Goal: Task Accomplishment & Management: Manage account settings

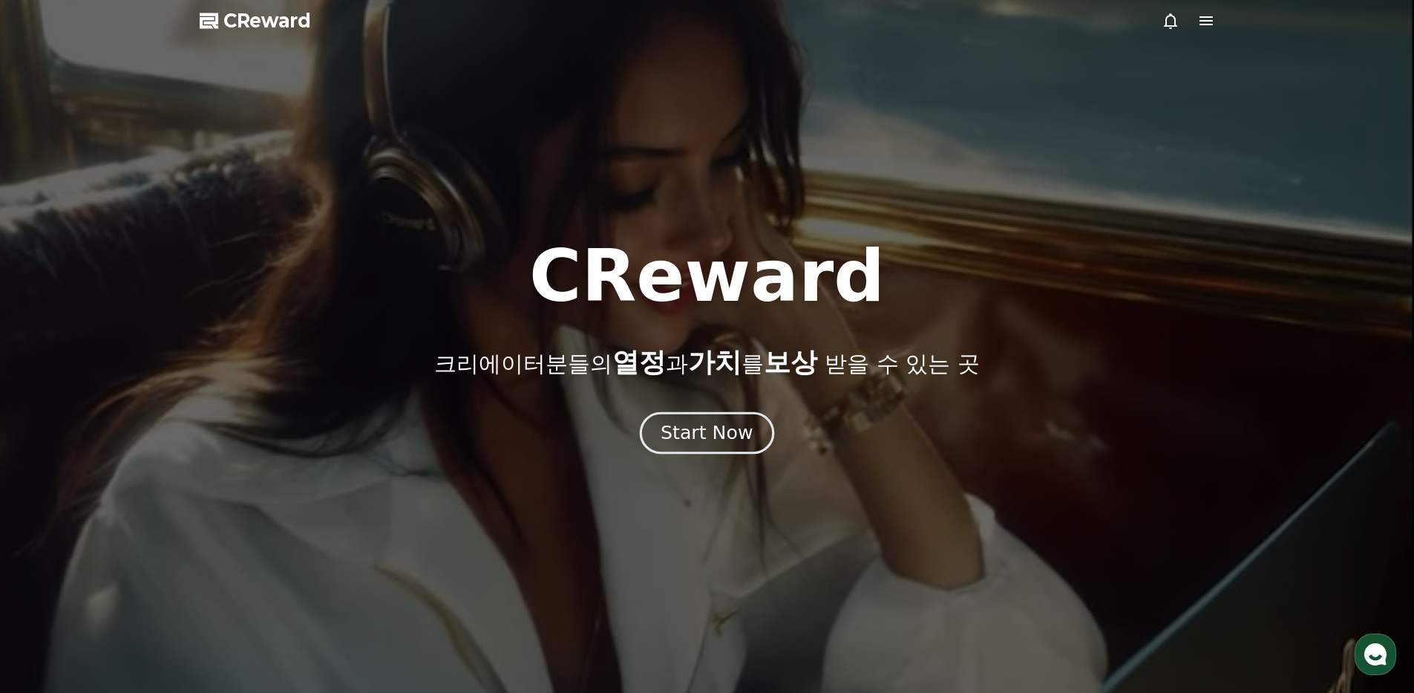
drag, startPoint x: 0, startPoint y: 0, endPoint x: 746, endPoint y: 435, distance: 863.5
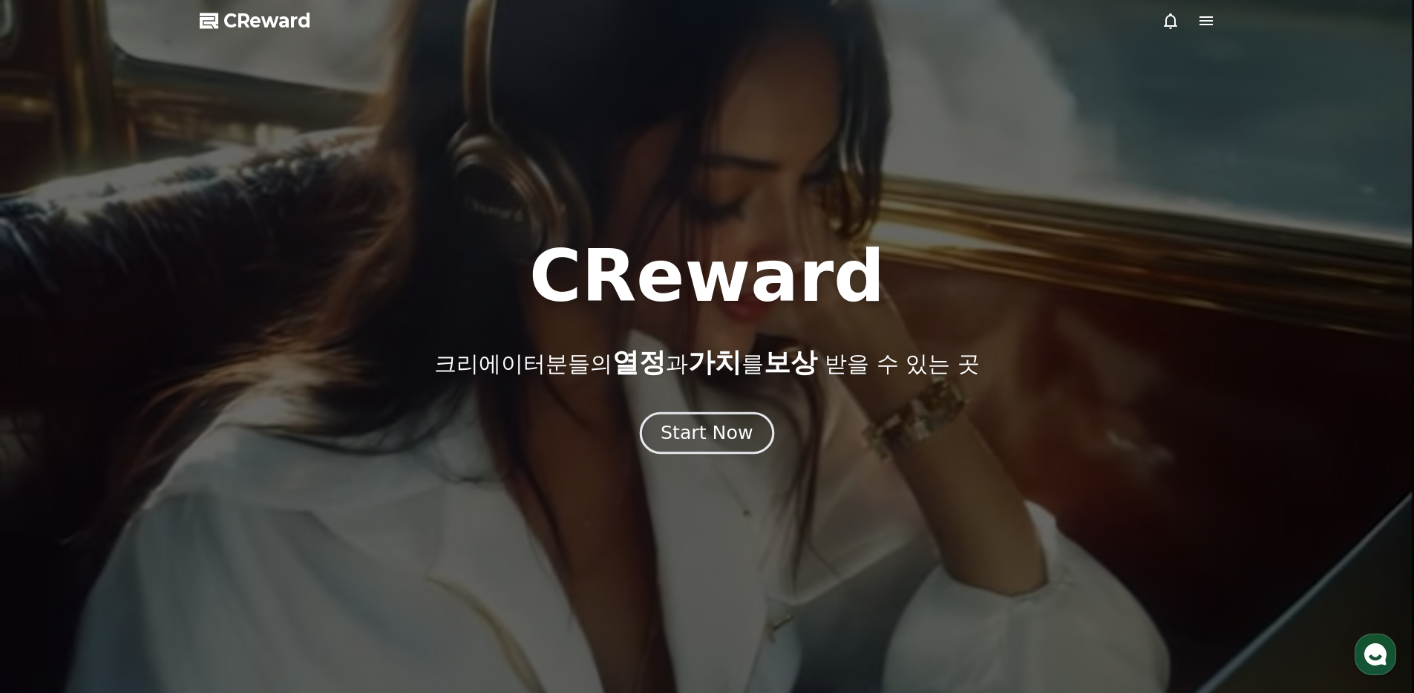
click at [746, 435] on div "Start Now" at bounding box center [707, 432] width 92 height 25
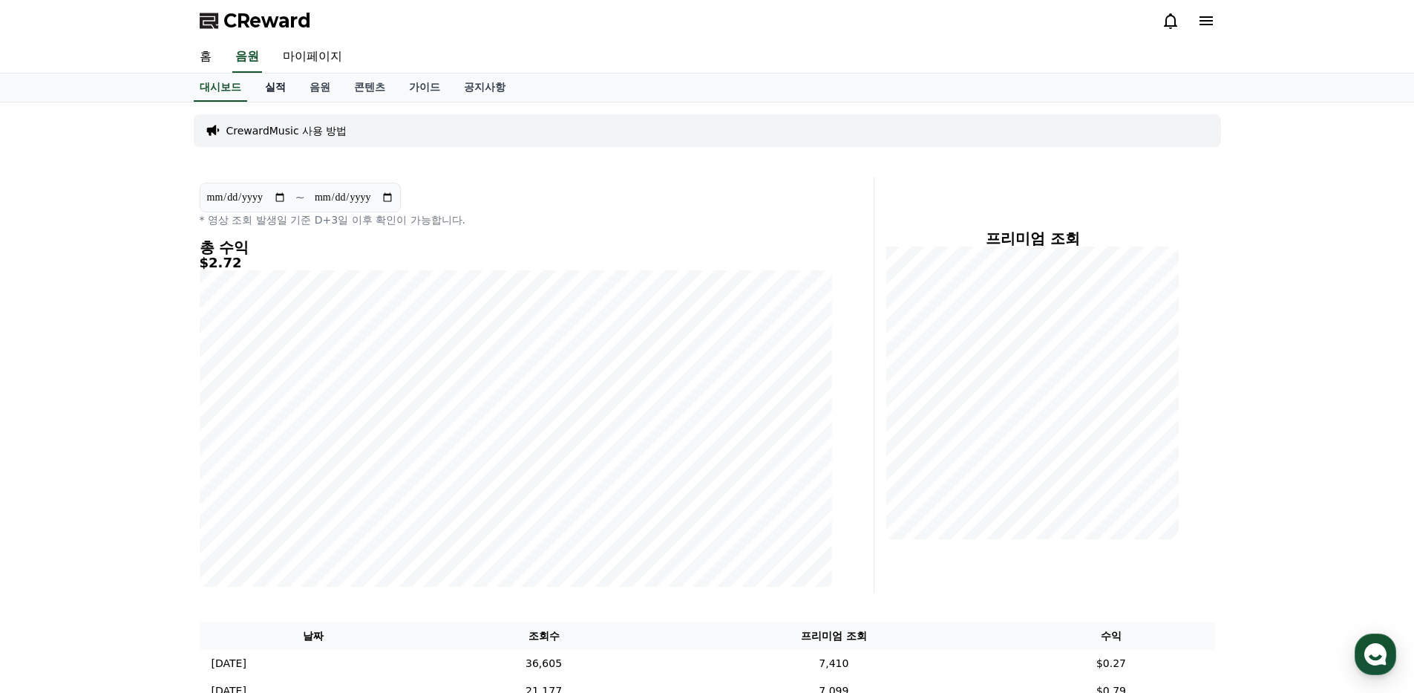
click at [272, 99] on link "실적" at bounding box center [275, 87] width 45 height 28
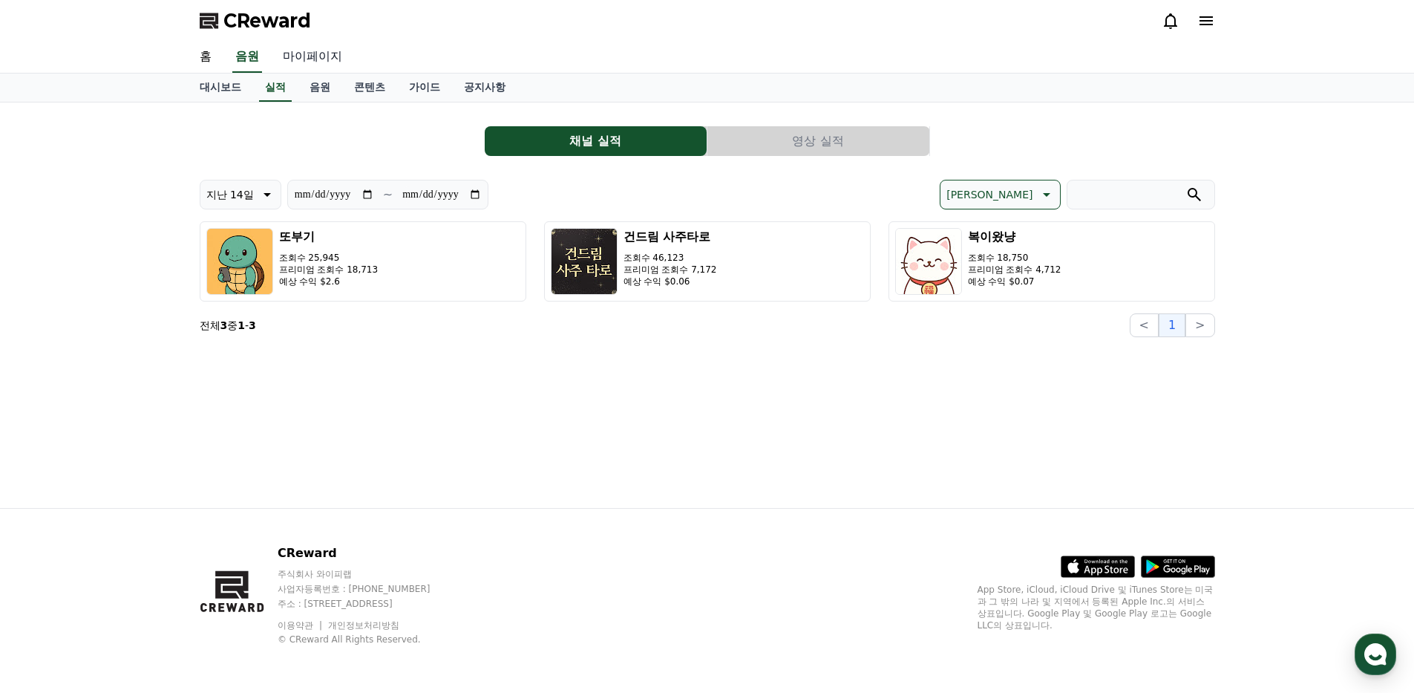
click at [321, 62] on link "마이페이지" at bounding box center [312, 57] width 83 height 31
select select "**********"
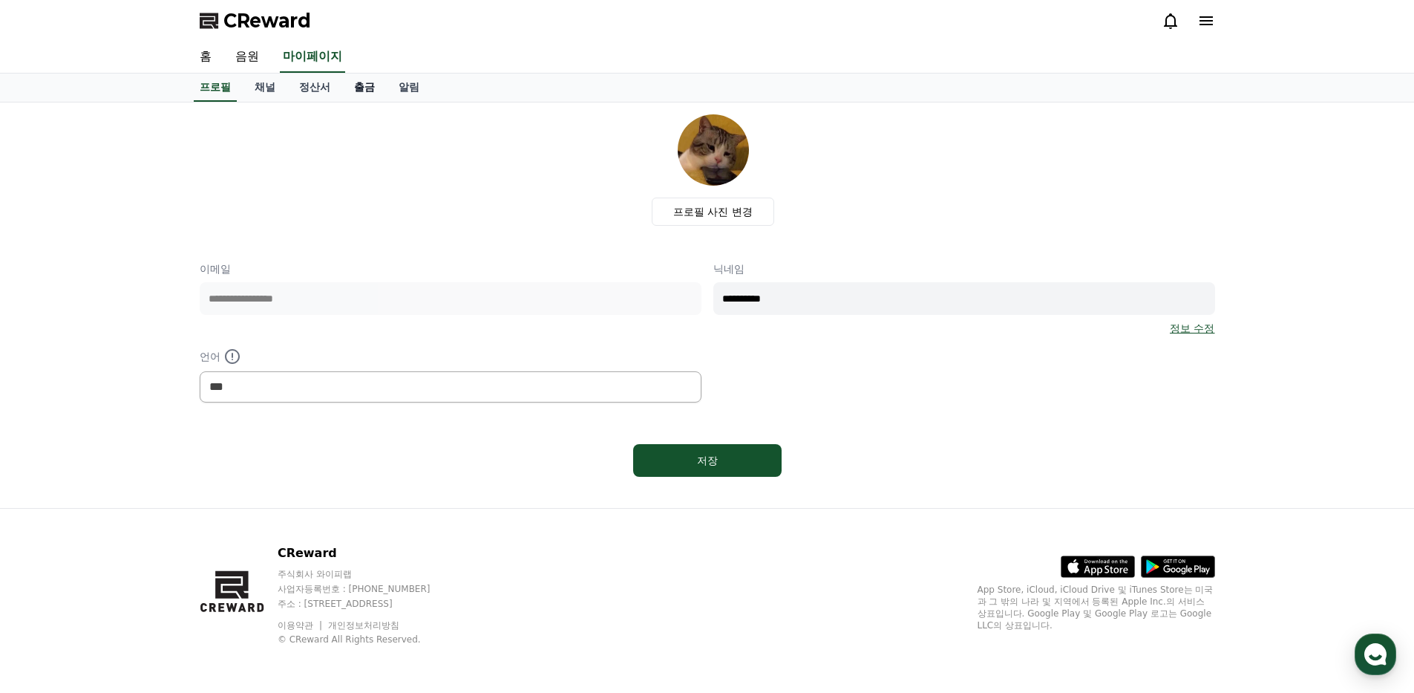
click at [376, 96] on link "출금" at bounding box center [364, 87] width 45 height 28
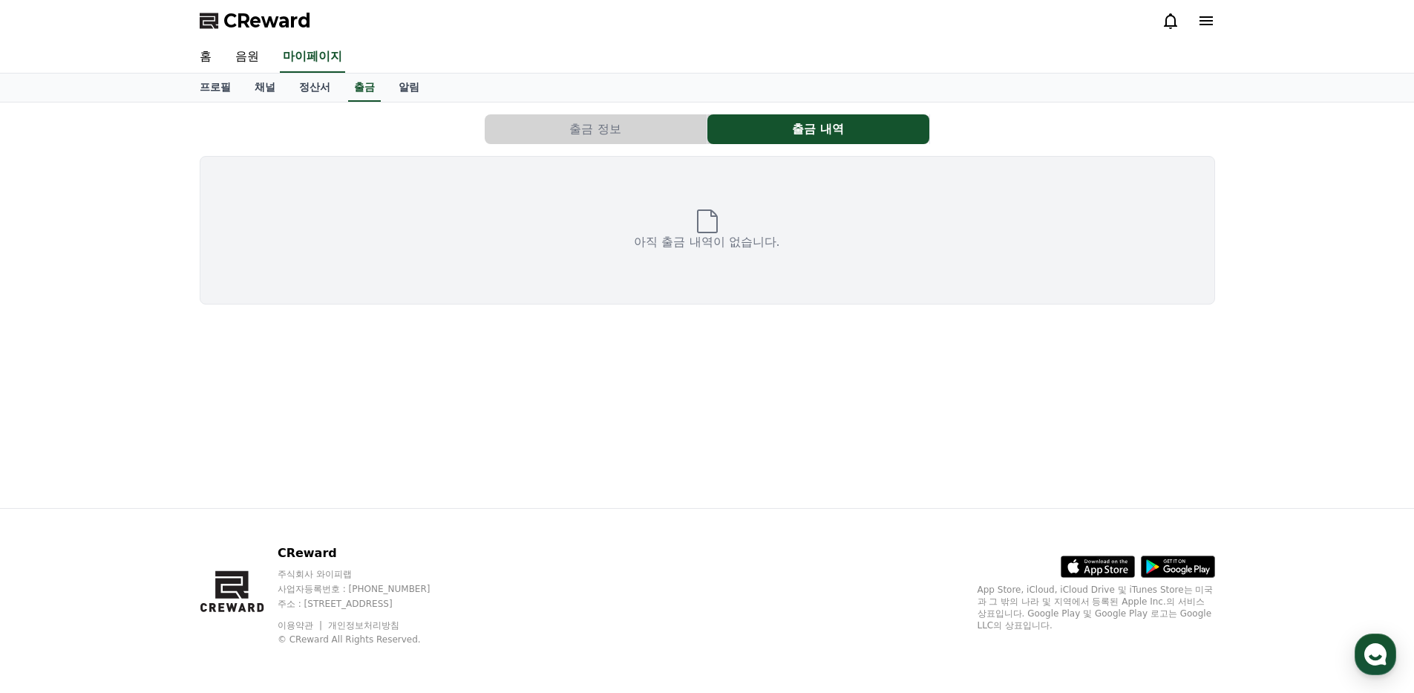
click at [649, 140] on button "출금 정보" at bounding box center [596, 129] width 222 height 30
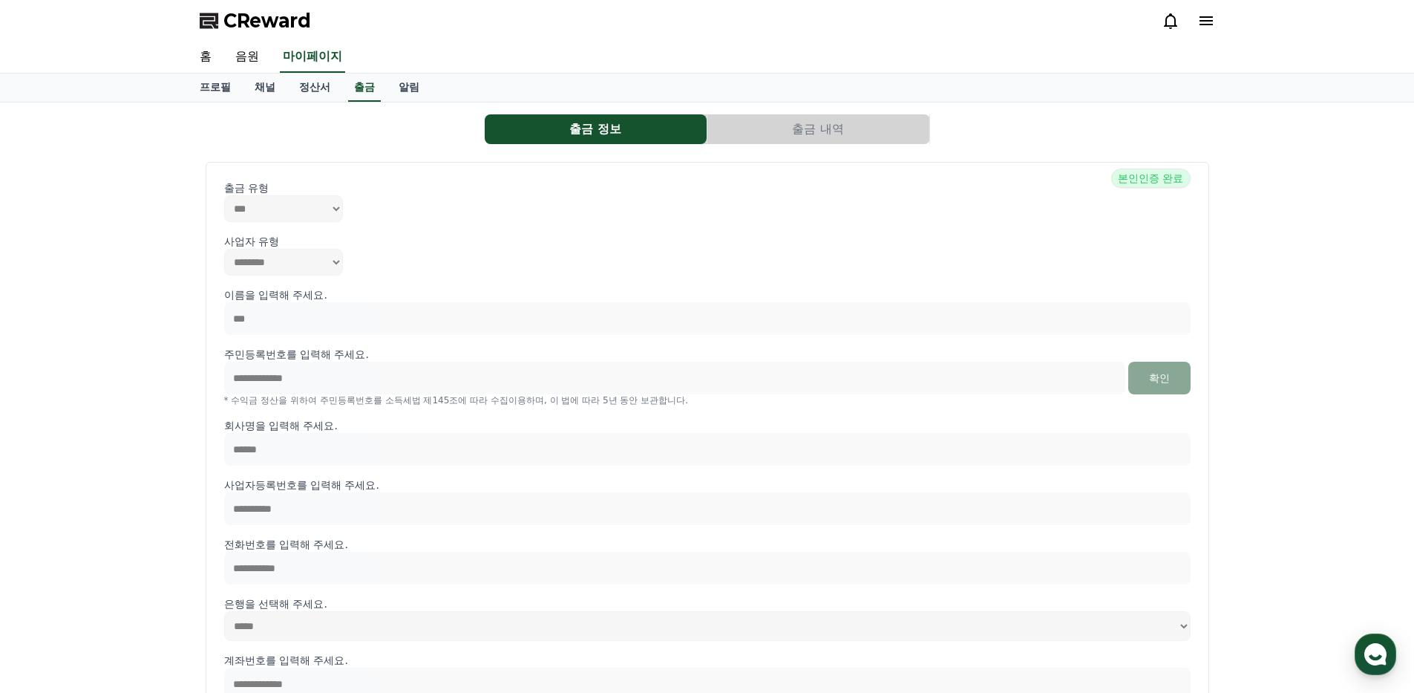
click at [798, 131] on button "출금 내역" at bounding box center [818, 129] width 222 height 30
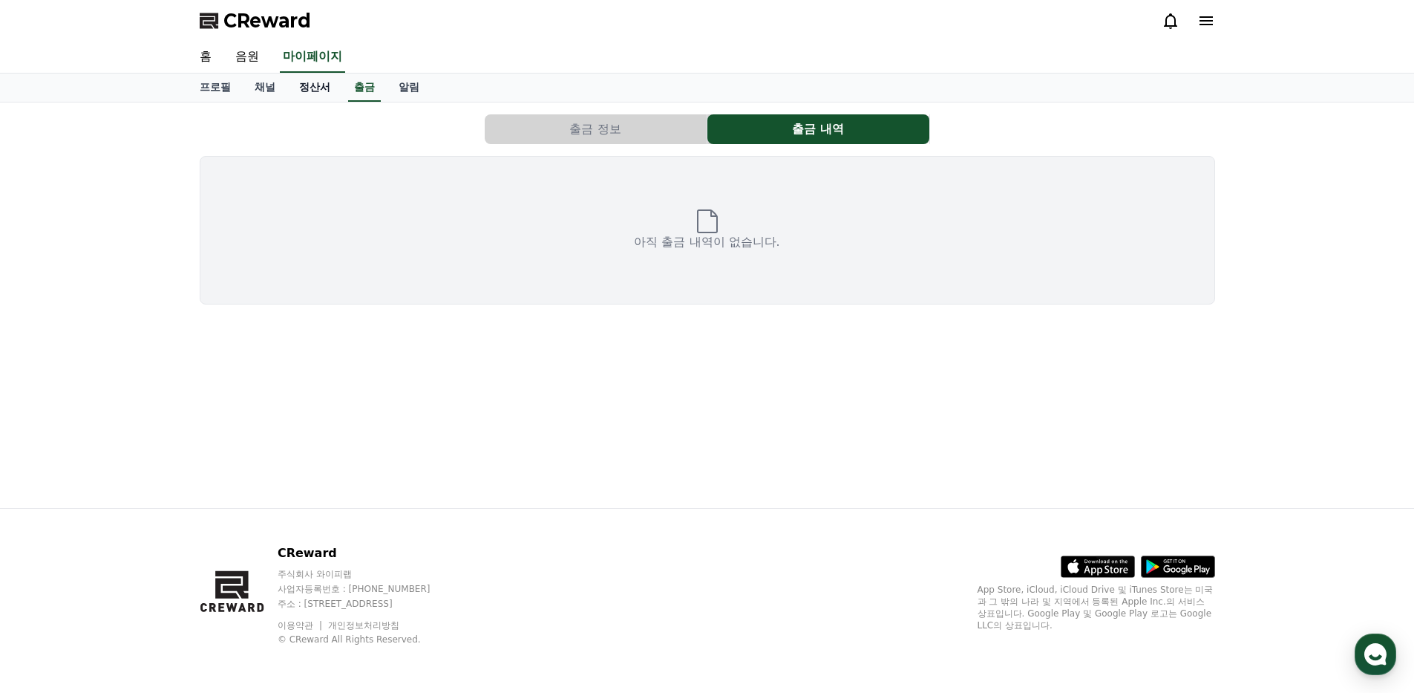
click at [310, 88] on link "정산서" at bounding box center [314, 87] width 55 height 28
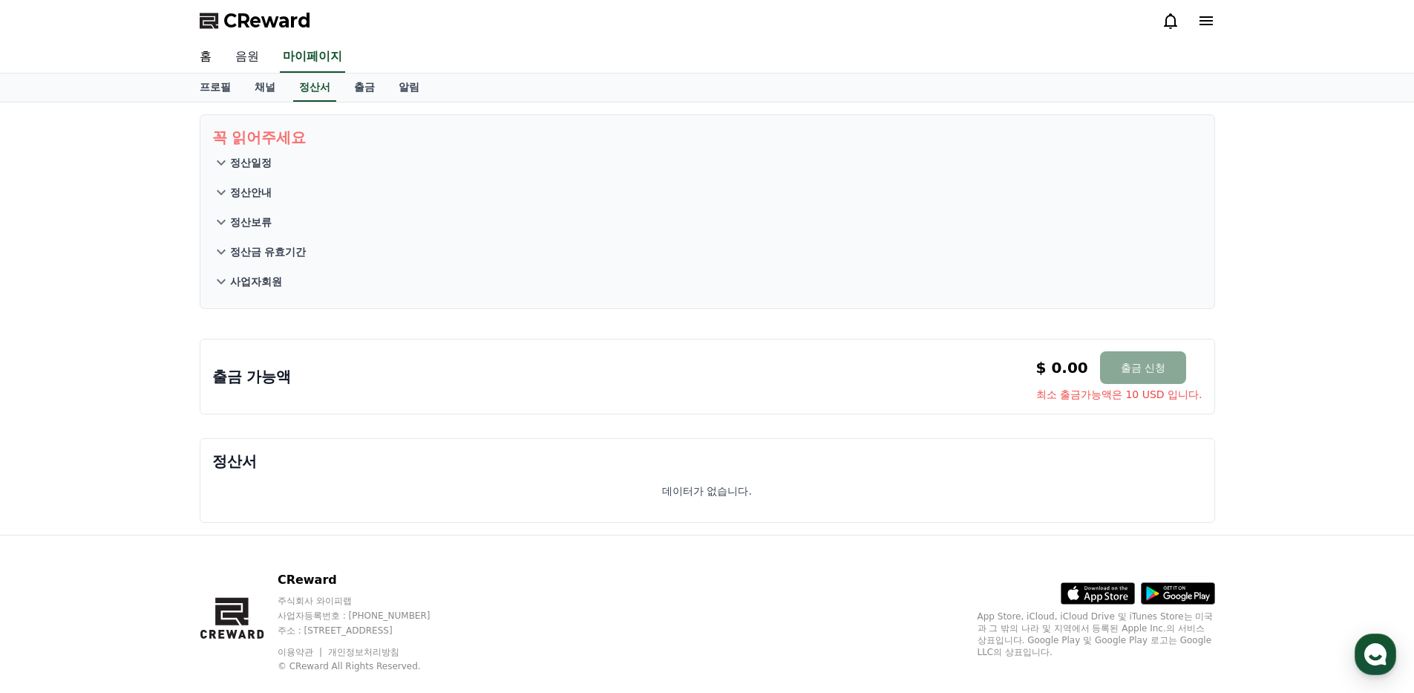
click at [248, 59] on link "음원" at bounding box center [247, 57] width 48 height 31
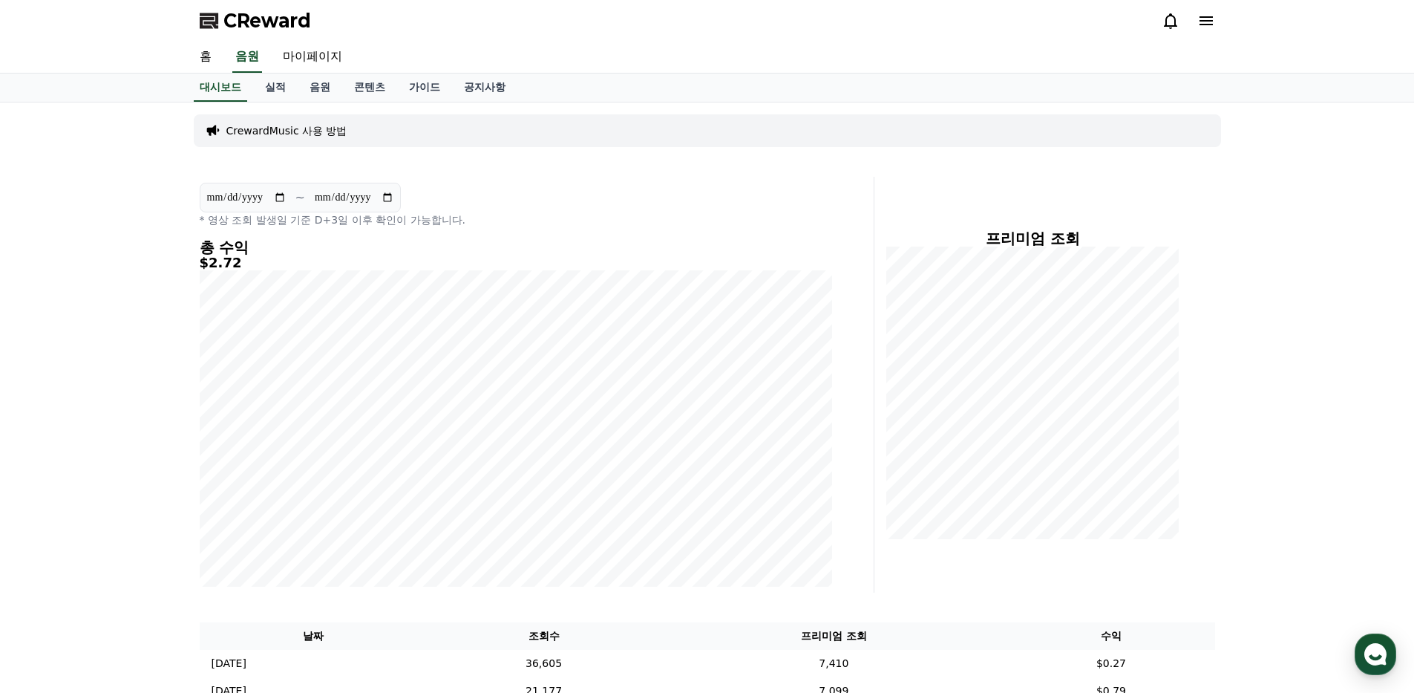
click at [1168, 19] on icon at bounding box center [1171, 21] width 18 height 18
